Goal: Task Accomplishment & Management: Use online tool/utility

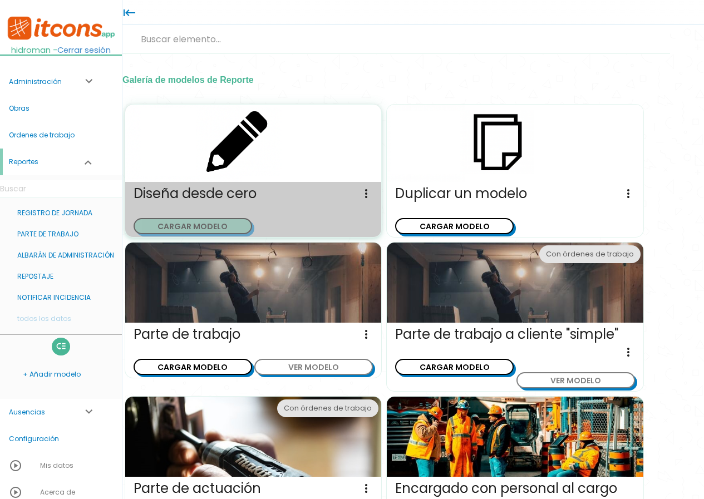
click at [209, 228] on button "CARGAR MODELO" at bounding box center [193, 226] width 119 height 16
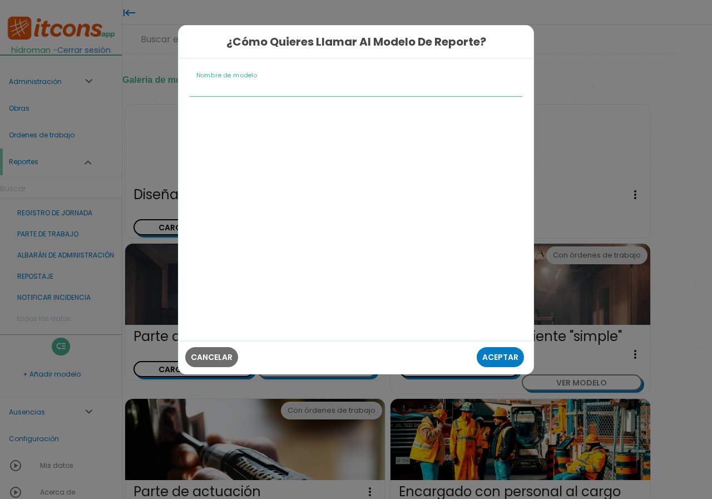
click at [231, 96] on input "Nombre de modelo" at bounding box center [356, 87] width 333 height 18
click at [306, 88] on input "Hoja de mantenimiento" at bounding box center [356, 87] width 333 height 18
drag, startPoint x: 273, startPoint y: 88, endPoint x: 0, endPoint y: 88, distance: 272.6
type input "HOJA DE MANTENIMIENTO"
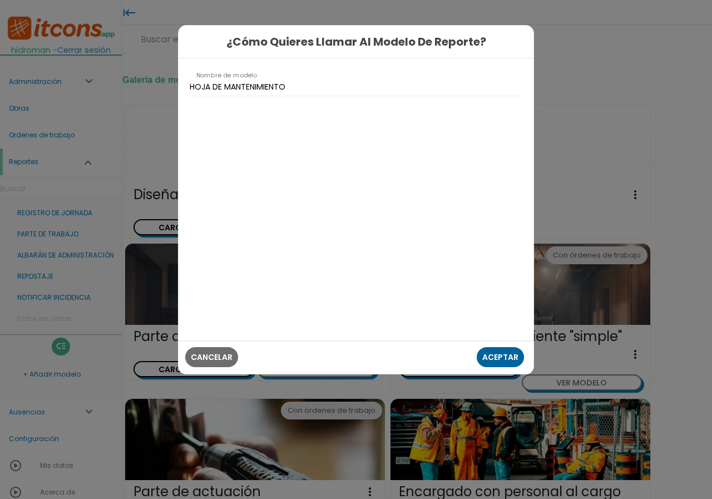
click at [497, 352] on span "Aceptar" at bounding box center [500, 357] width 36 height 11
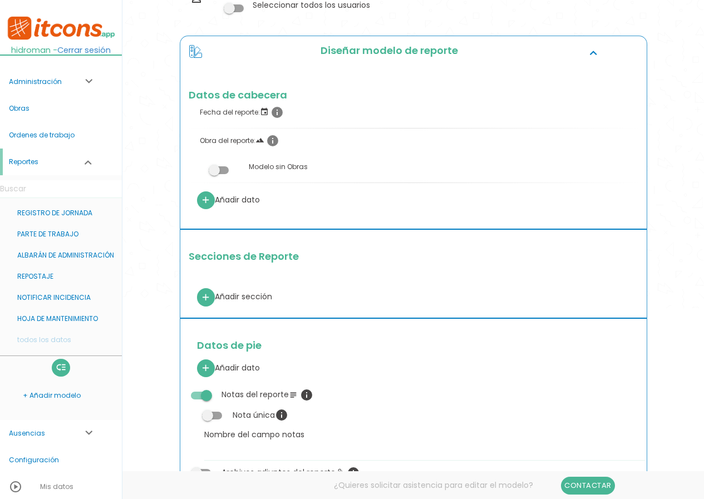
scroll to position [167, 0]
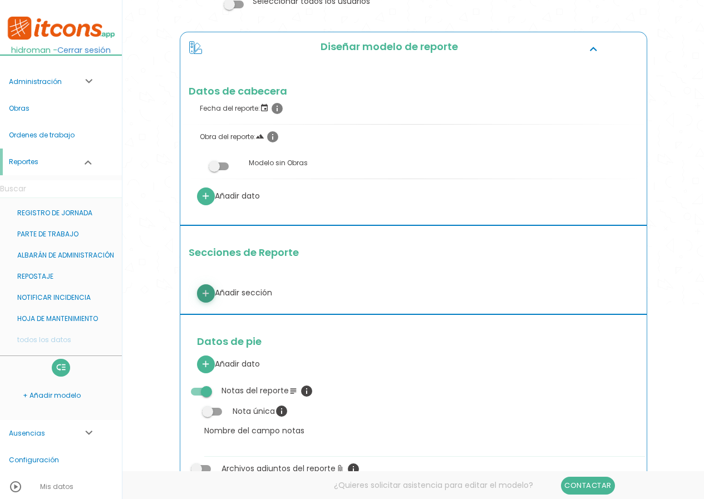
click at [208, 294] on icon "add" at bounding box center [205, 294] width 11 height 18
select select
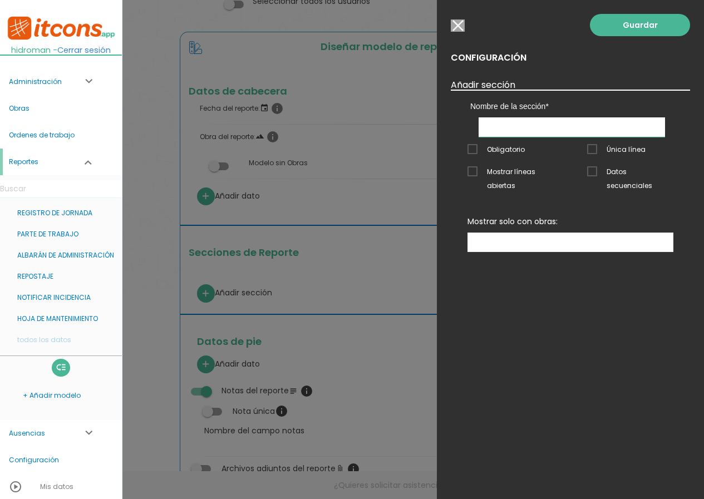
click at [532, 127] on input "text" at bounding box center [571, 126] width 186 height 19
type input "TAREAS DE MANTENIMIENTO"
click at [641, 28] on link "Guardar" at bounding box center [640, 25] width 100 height 22
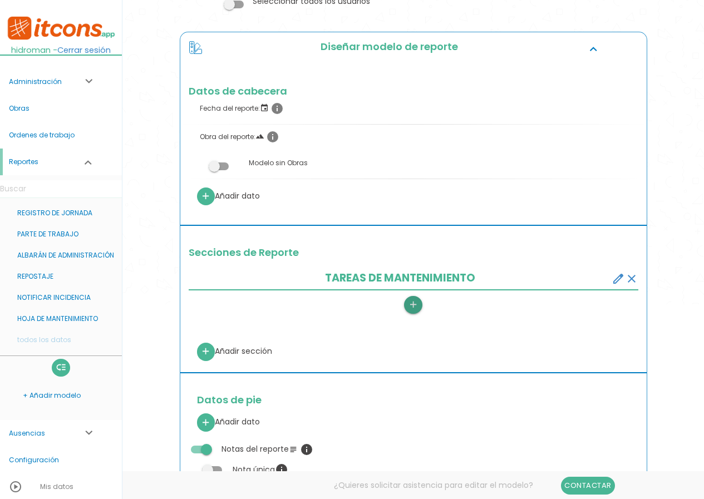
click at [412, 304] on icon "add" at bounding box center [413, 305] width 11 height 18
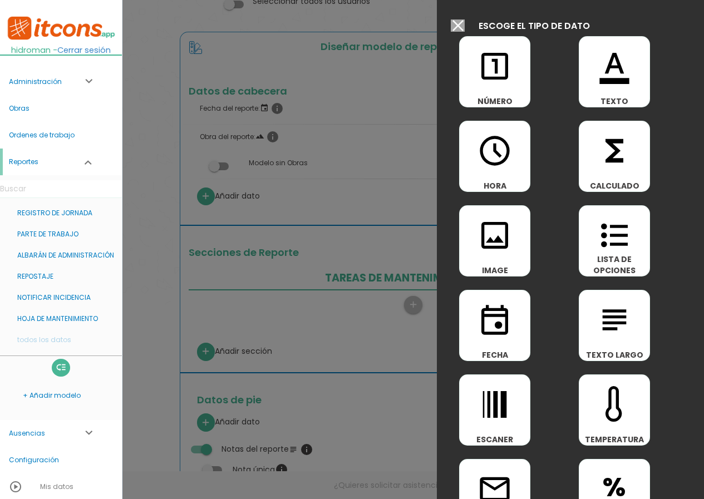
click at [604, 84] on icon "format_color_text" at bounding box center [614, 66] width 36 height 36
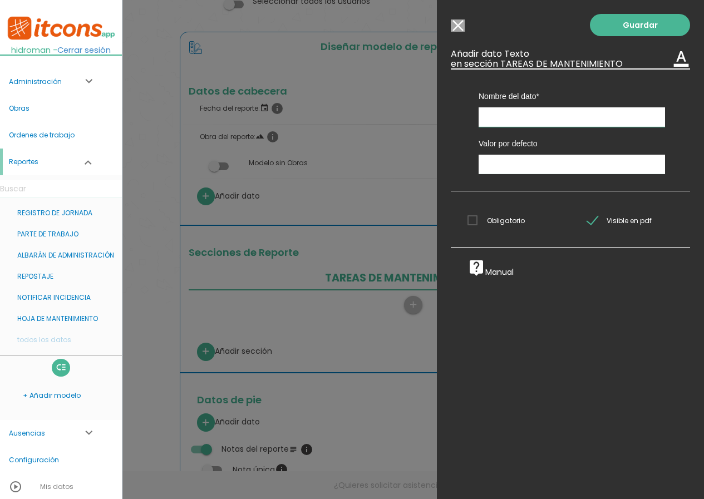
click at [506, 117] on input "text" at bounding box center [571, 116] width 186 height 19
paste input "PREVENTIVO"
type input "PREVENTIVO"
click at [506, 214] on span "Obligatorio" at bounding box center [495, 221] width 57 height 14
click at [0, 0] on input "Obligatorio" at bounding box center [0, 0] width 0 height 0
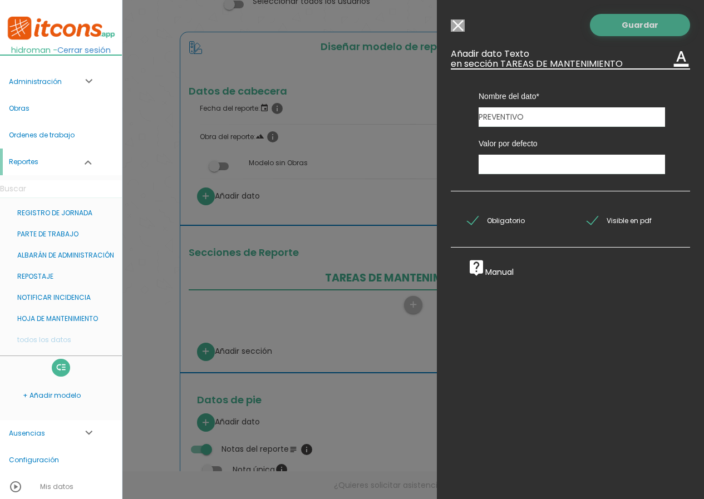
click at [619, 33] on link "Guardar" at bounding box center [640, 25] width 100 height 22
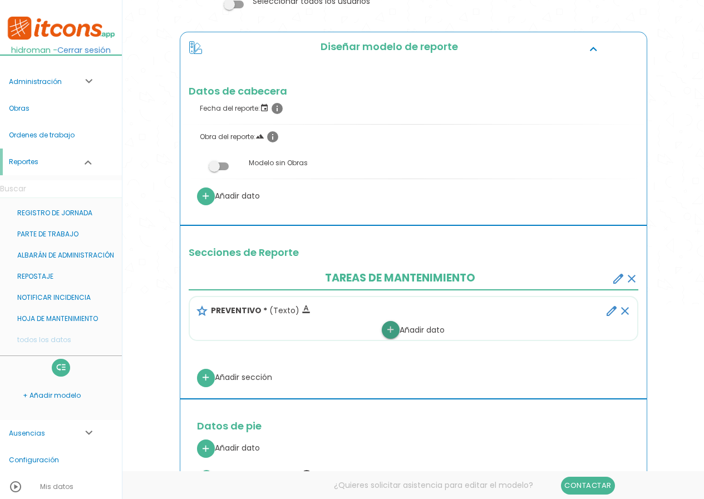
click at [395, 323] on link "add" at bounding box center [391, 330] width 18 height 18
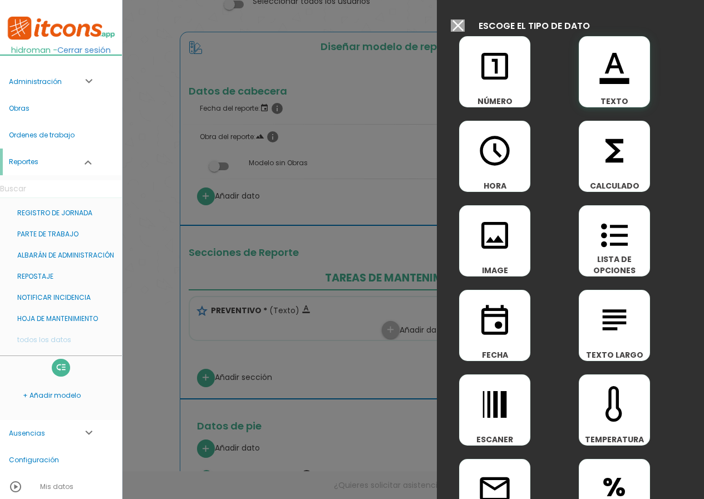
click at [614, 100] on span "TEXTO" at bounding box center [614, 101] width 70 height 11
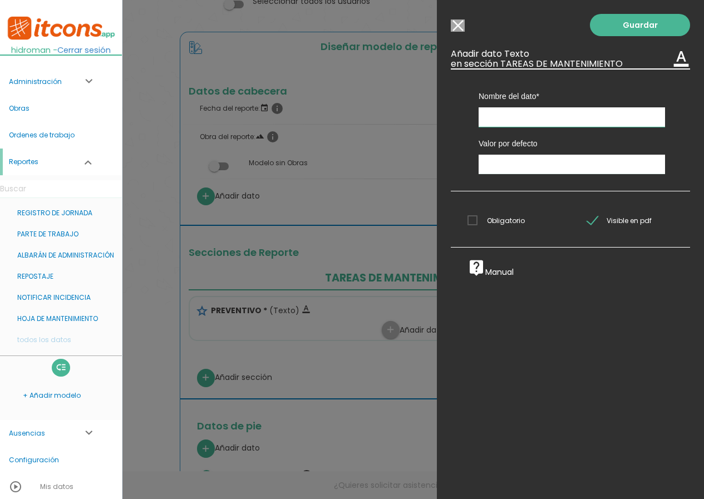
click at [481, 113] on input "text" at bounding box center [571, 116] width 186 height 19
paste input "LUBRICANTES"
type input "LUBRICANTES"
click at [616, 27] on link "Guardar" at bounding box center [640, 25] width 100 height 22
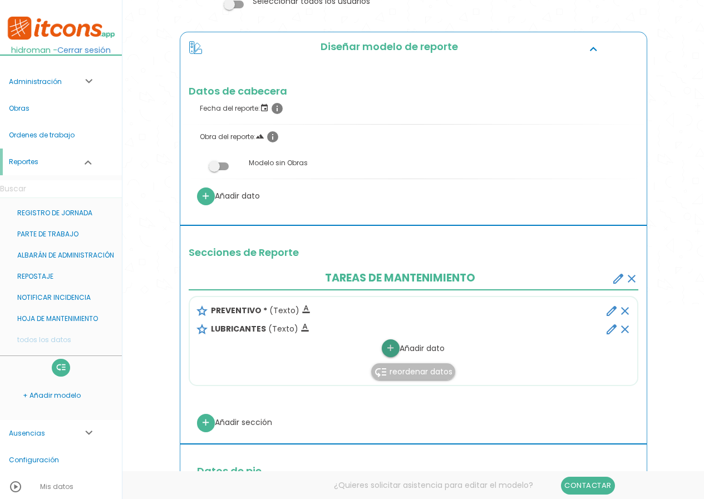
click at [388, 344] on icon "add" at bounding box center [390, 348] width 11 height 18
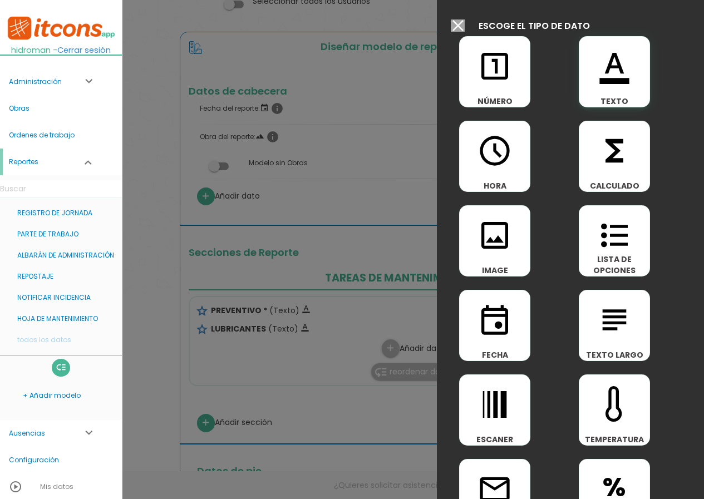
click at [626, 73] on icon "format_color_text" at bounding box center [614, 66] width 36 height 36
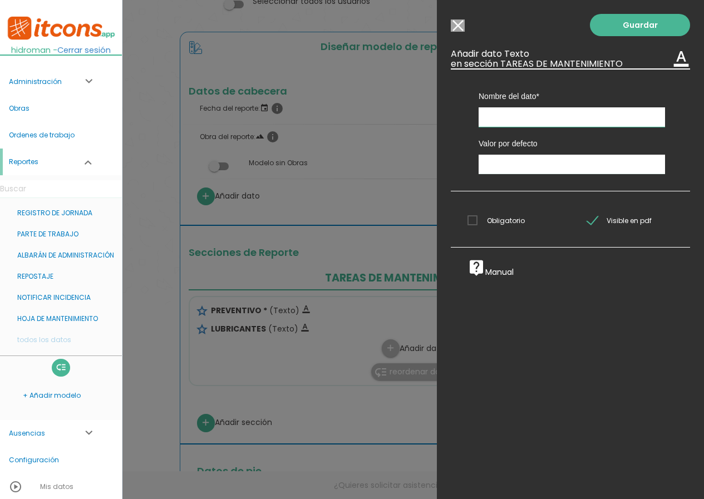
click at [488, 113] on input "text" at bounding box center [571, 116] width 186 height 19
paste input "FILTRO1"
type input "FILTRO1"
click at [622, 27] on link "Guardar" at bounding box center [640, 25] width 100 height 22
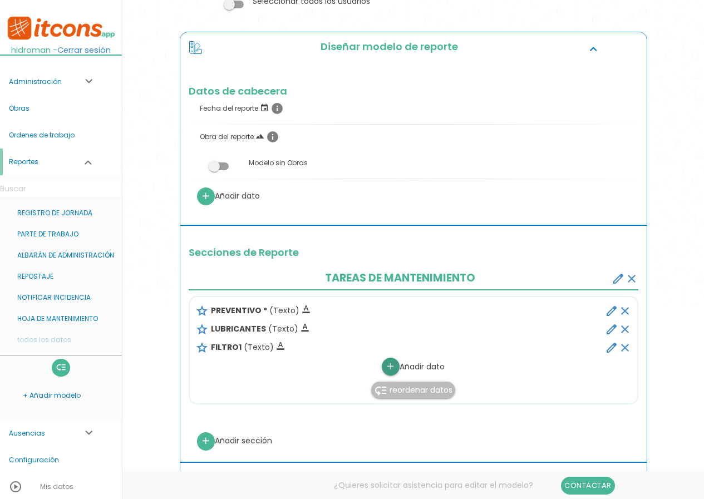
click at [391, 361] on icon "add" at bounding box center [390, 367] width 11 height 18
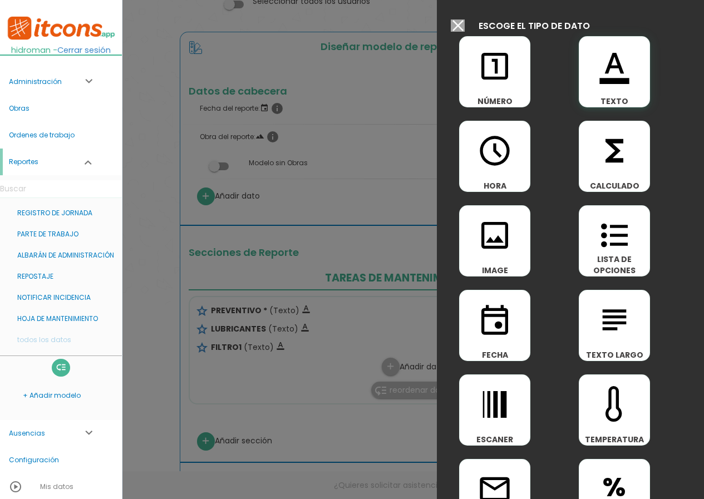
click at [612, 79] on icon "format_color_text" at bounding box center [614, 66] width 36 height 36
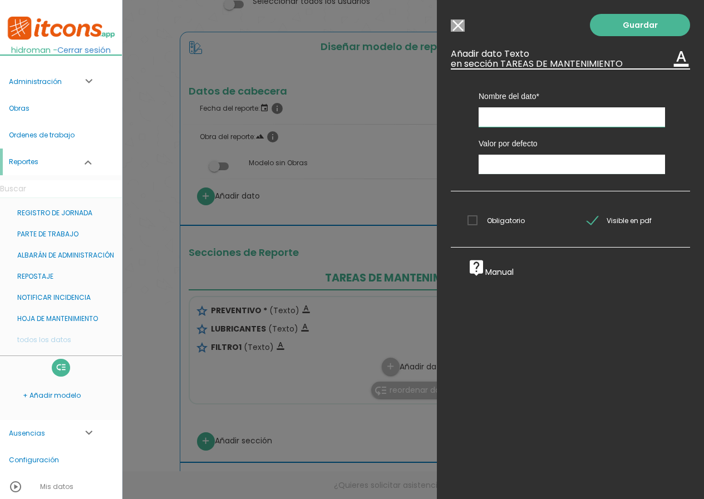
click at [490, 112] on input "text" at bounding box center [571, 116] width 186 height 19
paste input "FILTRO 2"
type input "FILTRO 2"
click at [615, 19] on link "Guardar" at bounding box center [640, 25] width 100 height 22
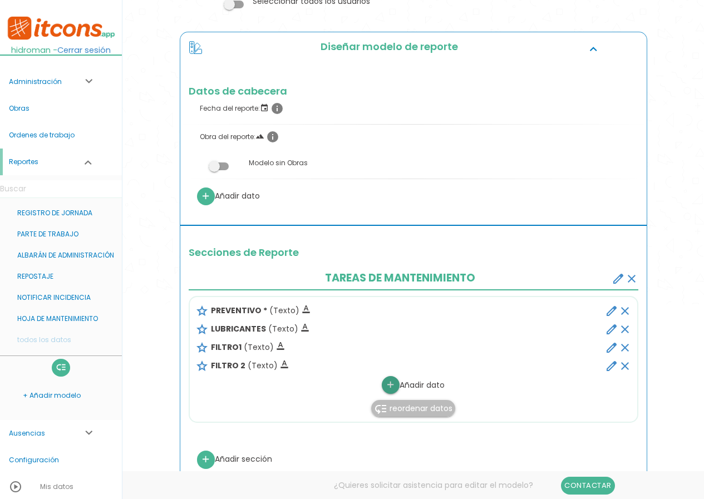
click at [382, 384] on link "add" at bounding box center [391, 385] width 18 height 18
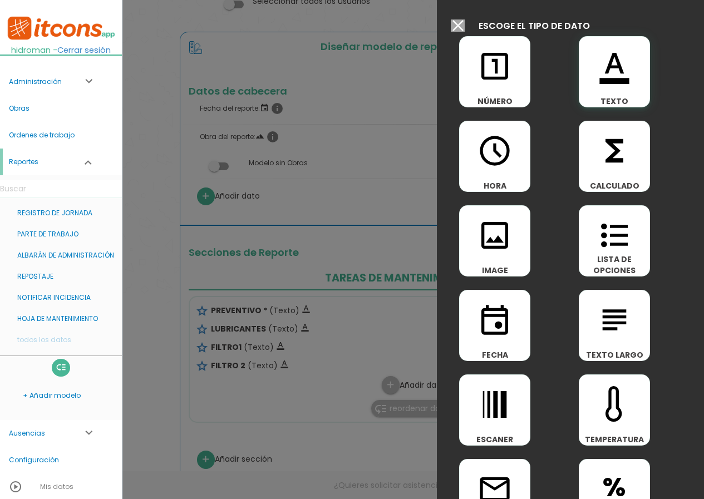
click at [622, 90] on div "format_color_text TEXTO" at bounding box center [614, 71] width 71 height 71
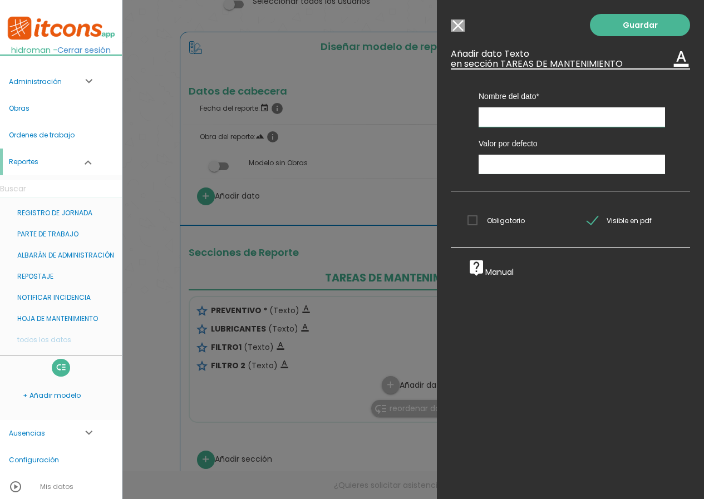
click at [521, 113] on input "text" at bounding box center [571, 116] width 186 height 19
paste input "OBSERVACIONES"
type input "OBSERVACIONES"
click at [651, 29] on link "Guardar" at bounding box center [640, 25] width 100 height 22
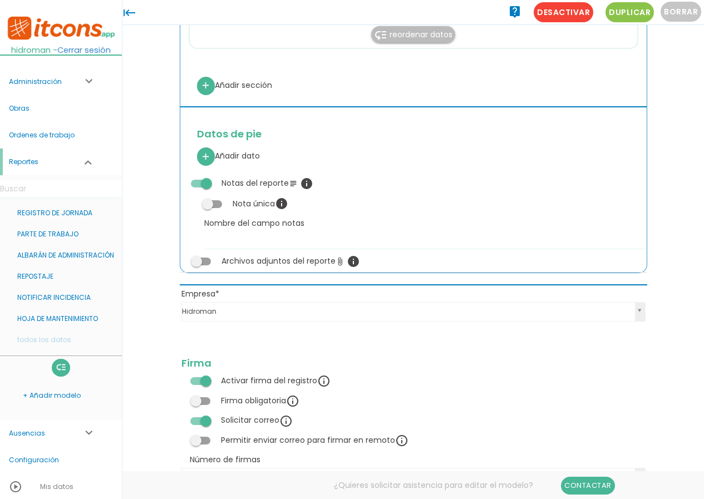
scroll to position [481, 0]
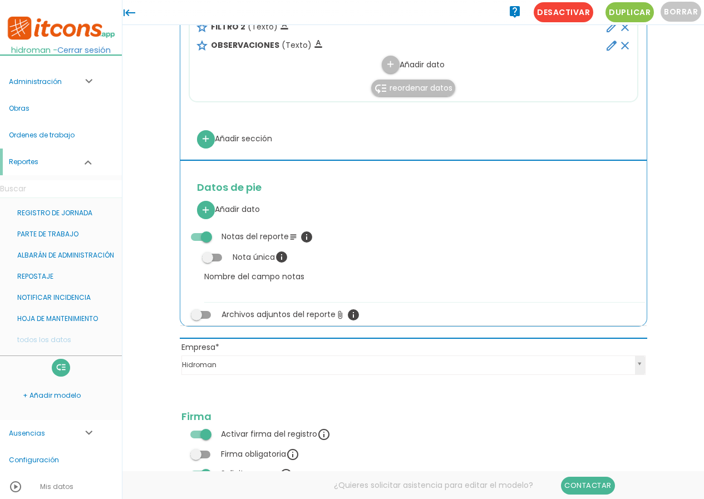
click at [199, 237] on span at bounding box center [201, 237] width 20 height 8
click at [182, 233] on input "checkbox" at bounding box center [182, 233] width 0 height 0
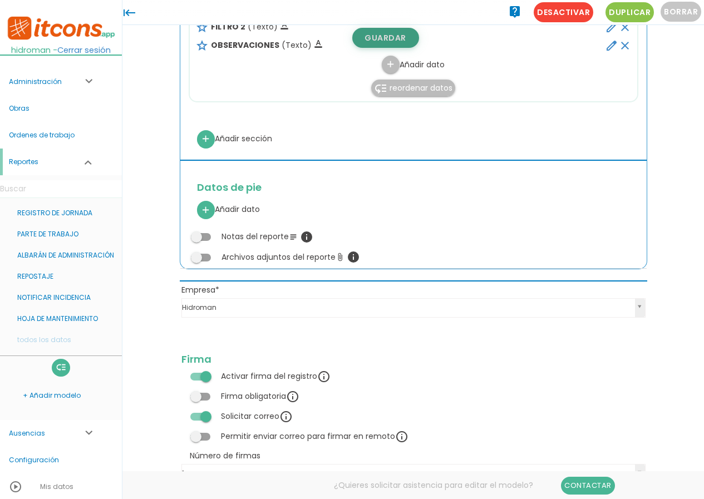
click at [395, 39] on link "Guardar" at bounding box center [385, 38] width 67 height 20
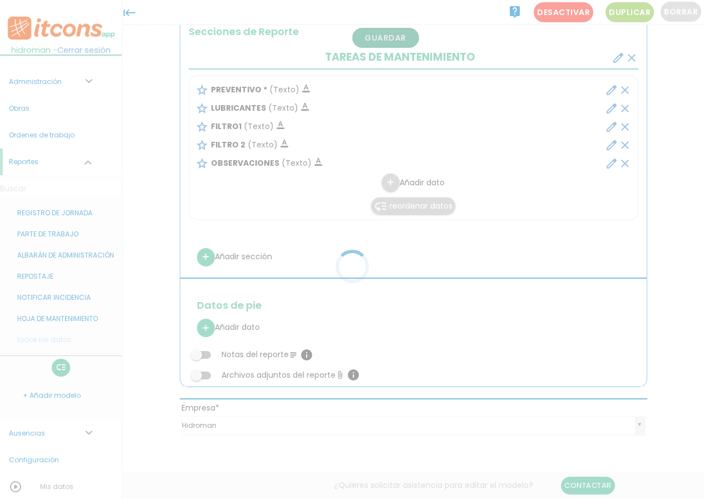
scroll to position [258, 0]
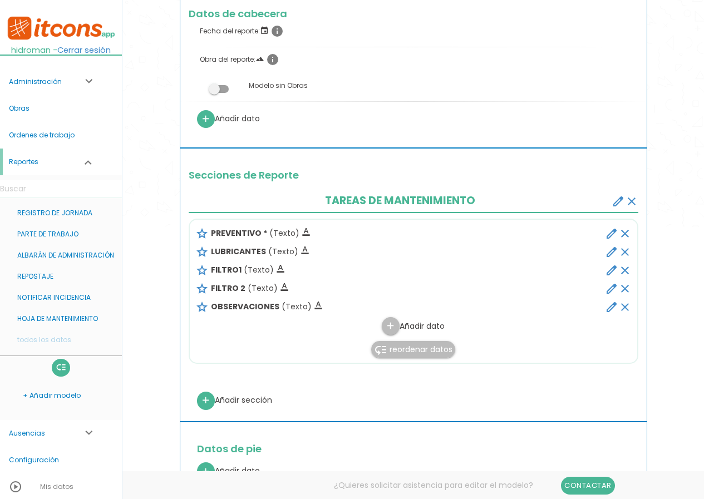
scroll to position [77, 0]
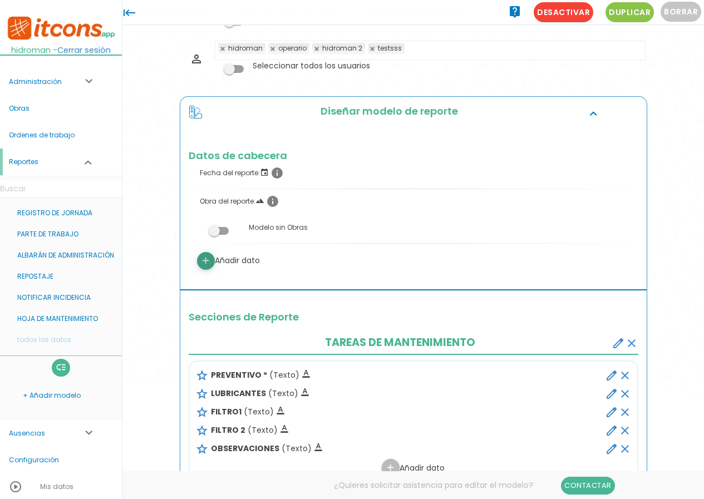
click at [209, 262] on icon "add" at bounding box center [205, 261] width 11 height 18
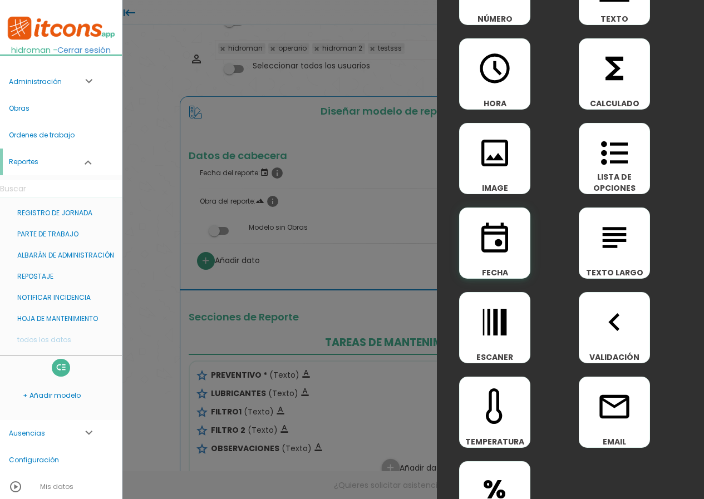
scroll to position [0, 0]
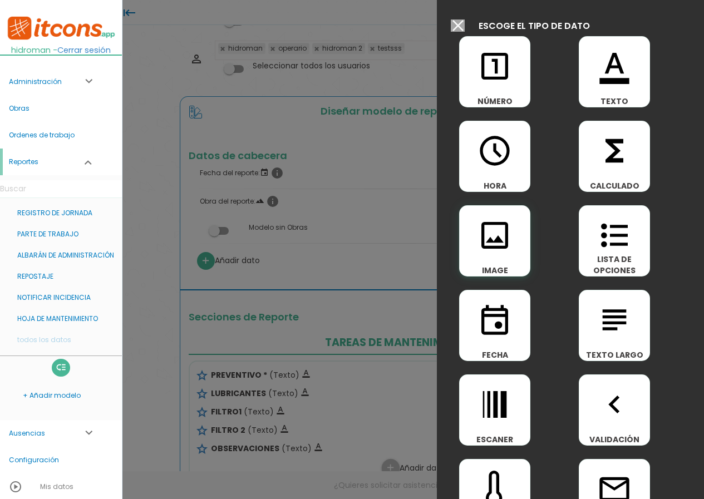
click at [495, 241] on icon "image" at bounding box center [495, 236] width 36 height 36
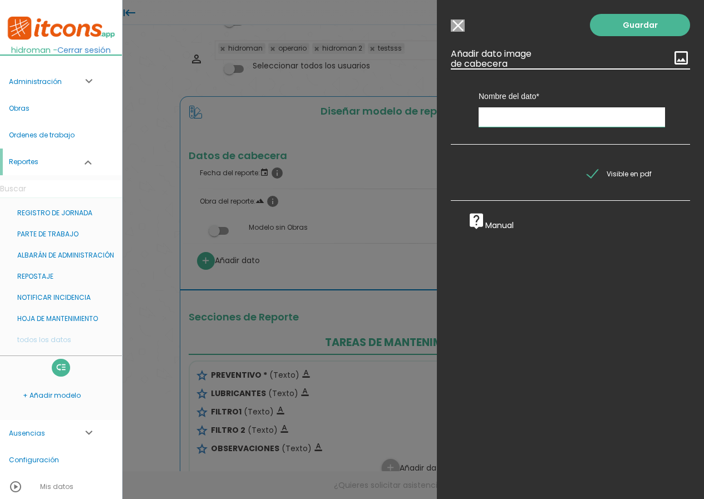
click at [508, 119] on input "text" at bounding box center [571, 116] width 186 height 19
type input "IMAGENES"
click at [614, 27] on link "Guardar" at bounding box center [640, 25] width 100 height 22
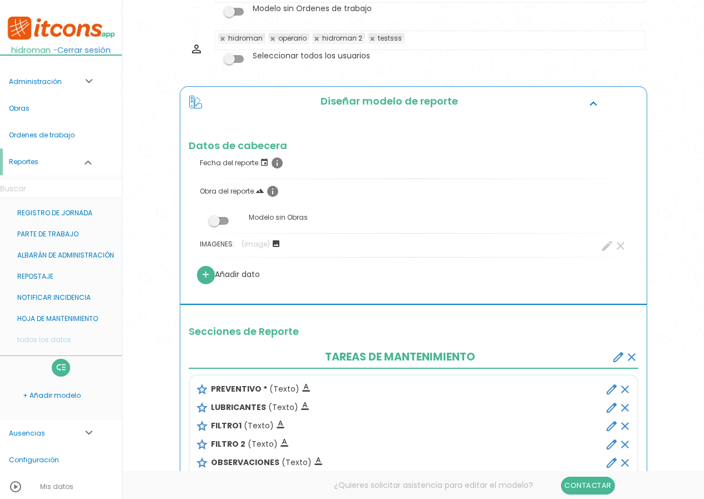
scroll to position [22, 0]
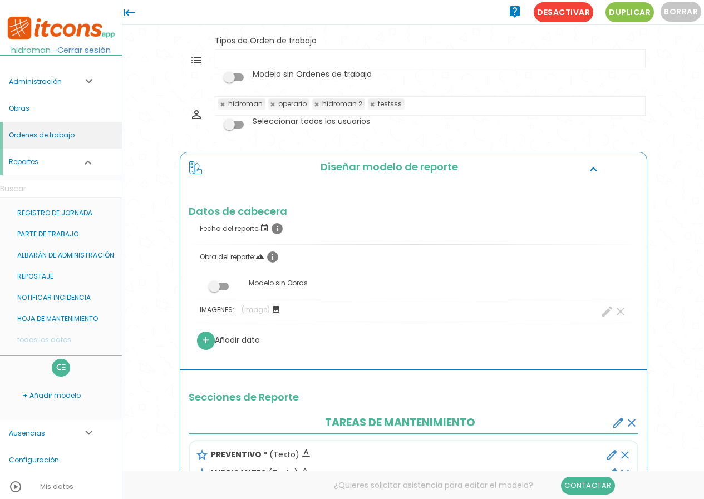
click at [47, 131] on link "Ordenes de trabajo" at bounding box center [61, 135] width 122 height 27
